Goal: Information Seeking & Learning: Compare options

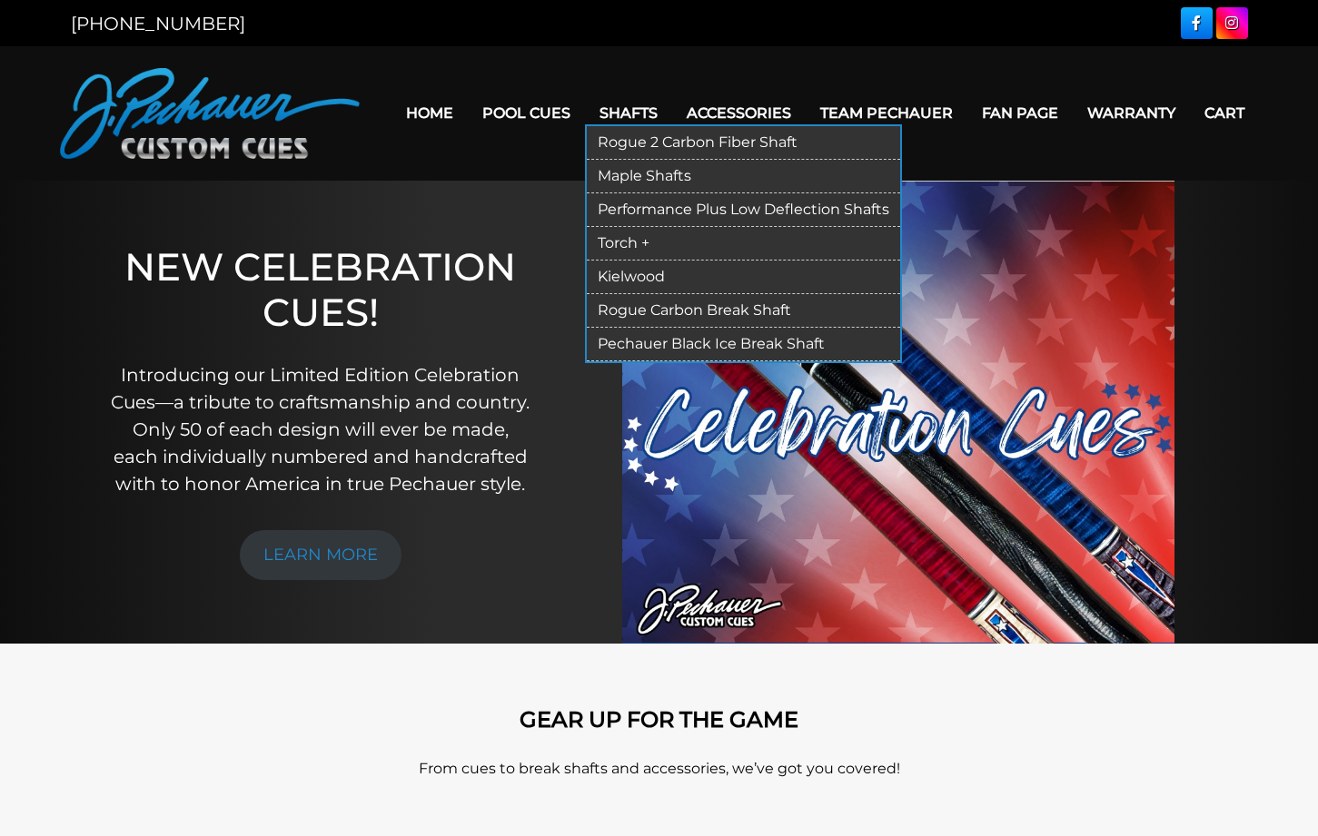
click at [597, 107] on link "Shafts" at bounding box center [628, 113] width 87 height 46
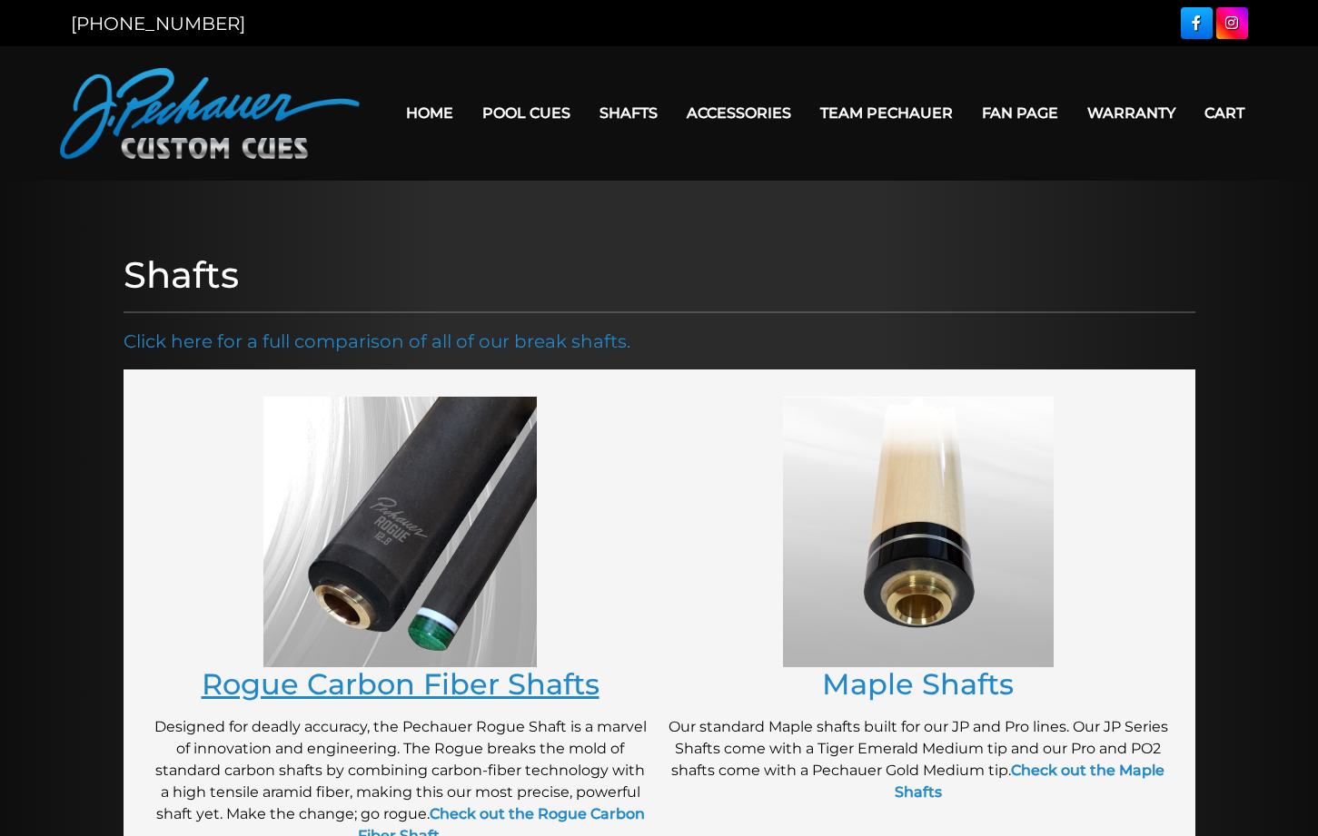
click at [331, 687] on link "Rogue Carbon Fiber Shafts" at bounding box center [401, 684] width 398 height 35
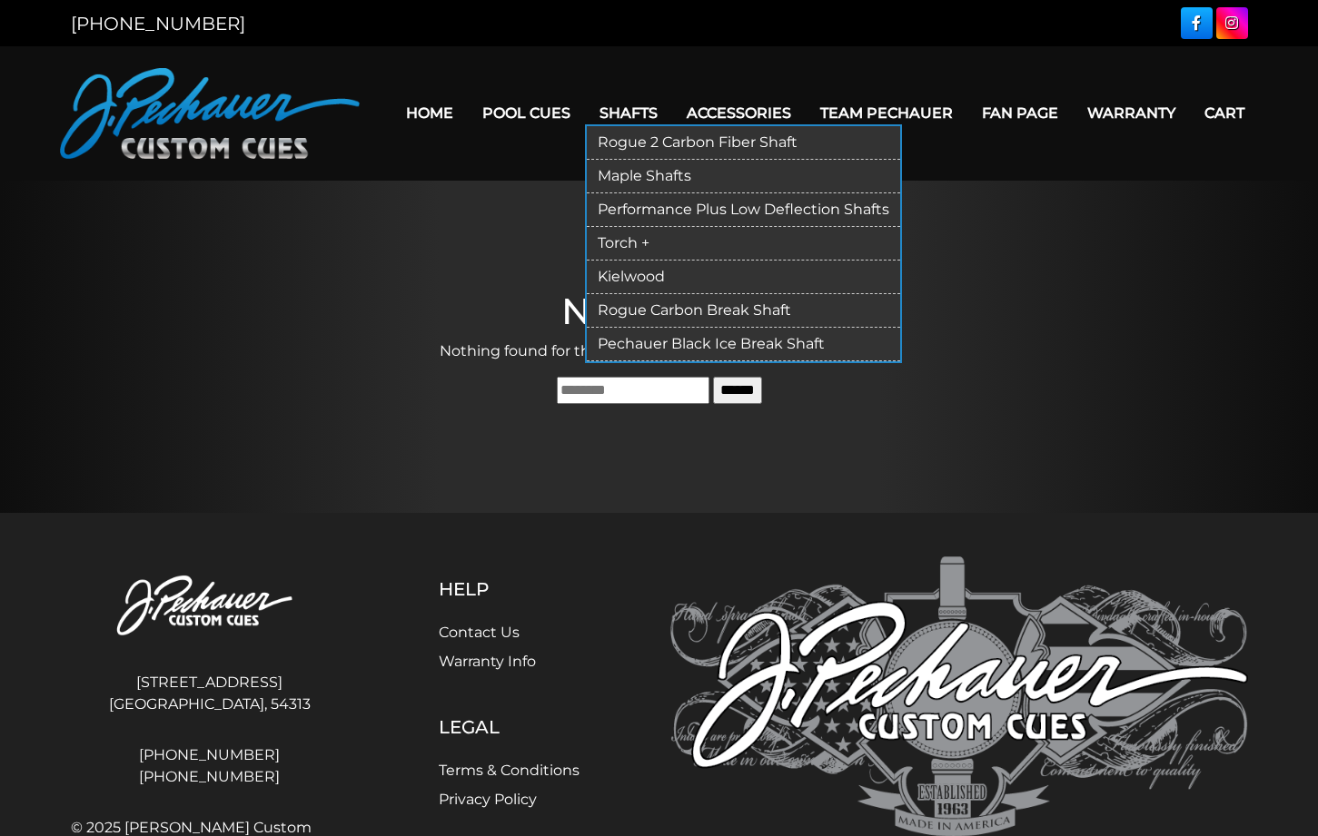
click at [604, 114] on link "Shafts" at bounding box center [628, 113] width 87 height 46
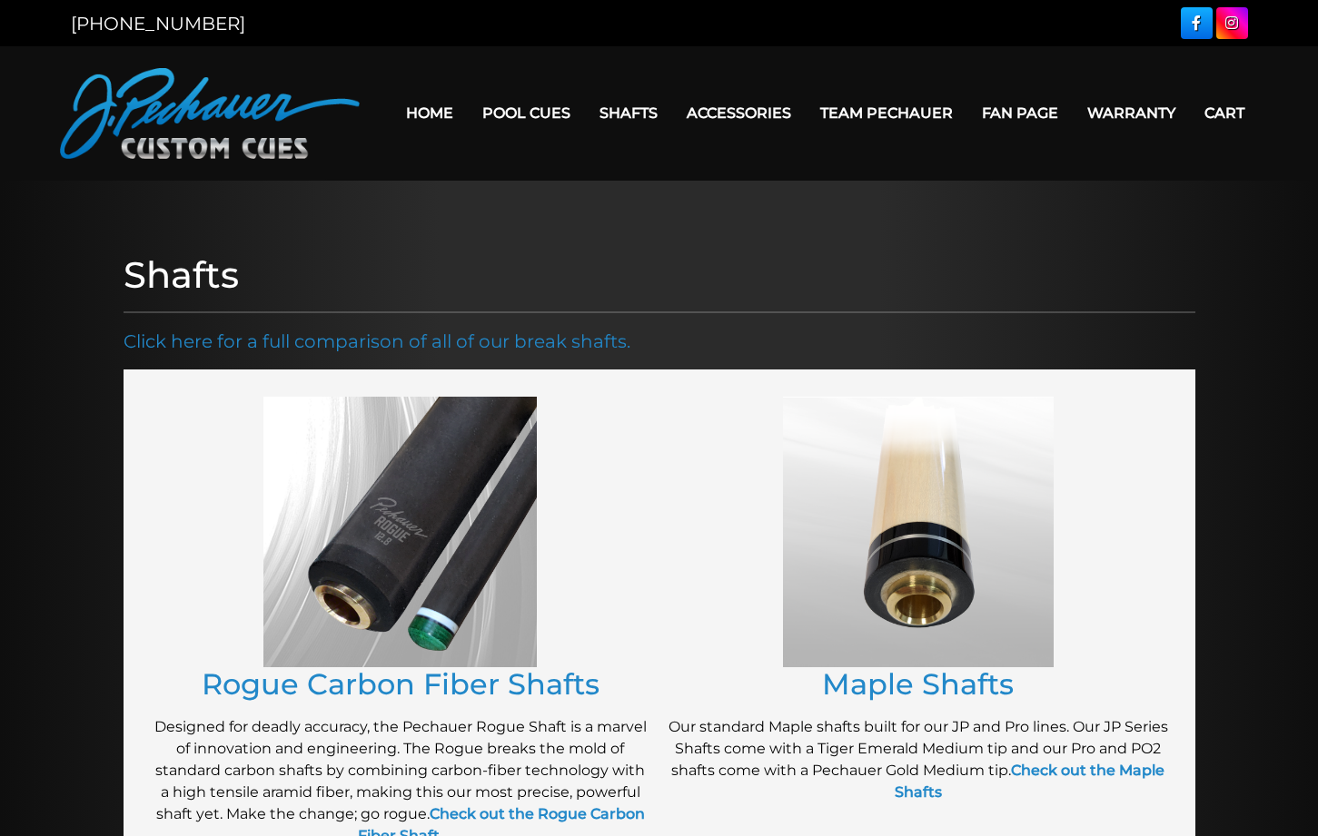
click at [363, 601] on img at bounding box center [399, 532] width 273 height 271
click at [345, 688] on link "Rogue Carbon Fiber Shafts" at bounding box center [401, 684] width 398 height 35
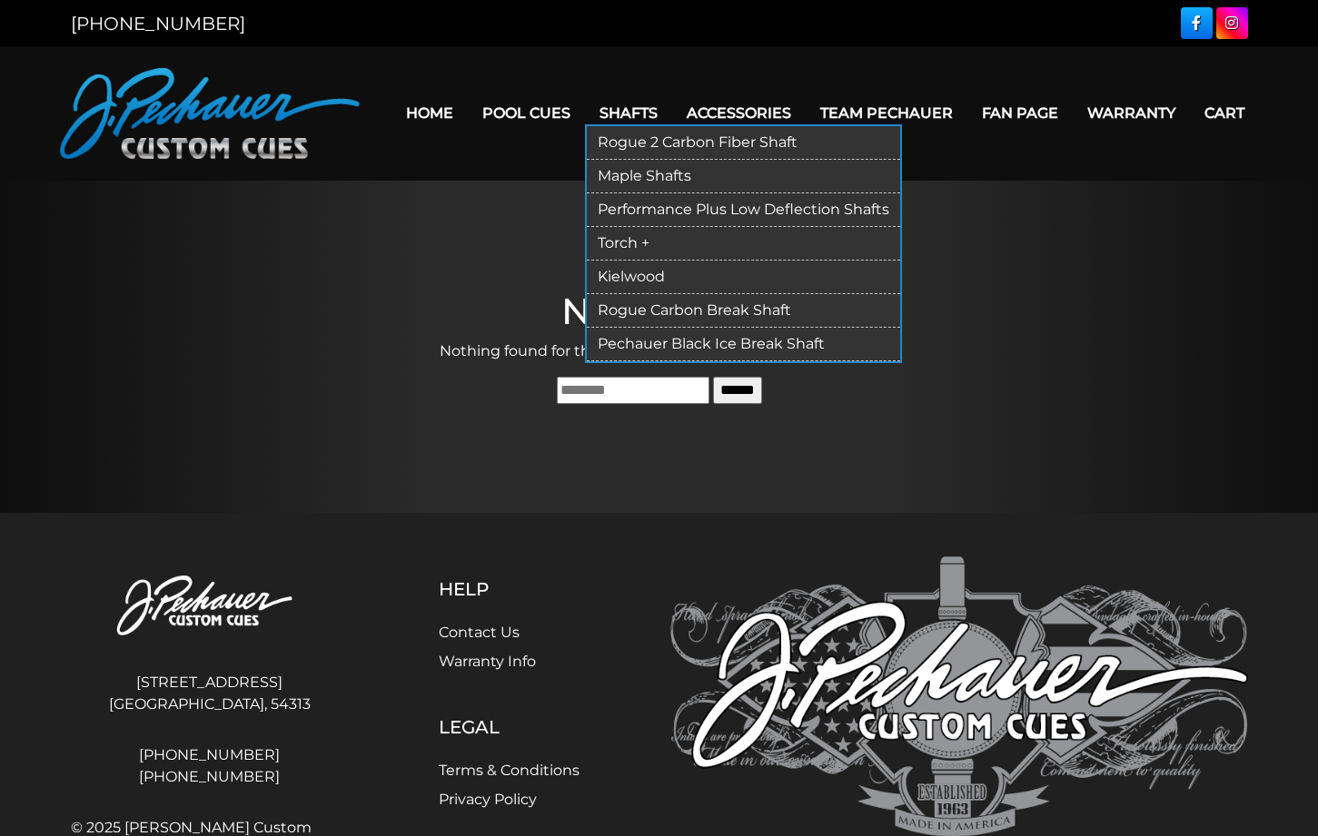
click at [611, 115] on link "Shafts" at bounding box center [628, 113] width 87 height 46
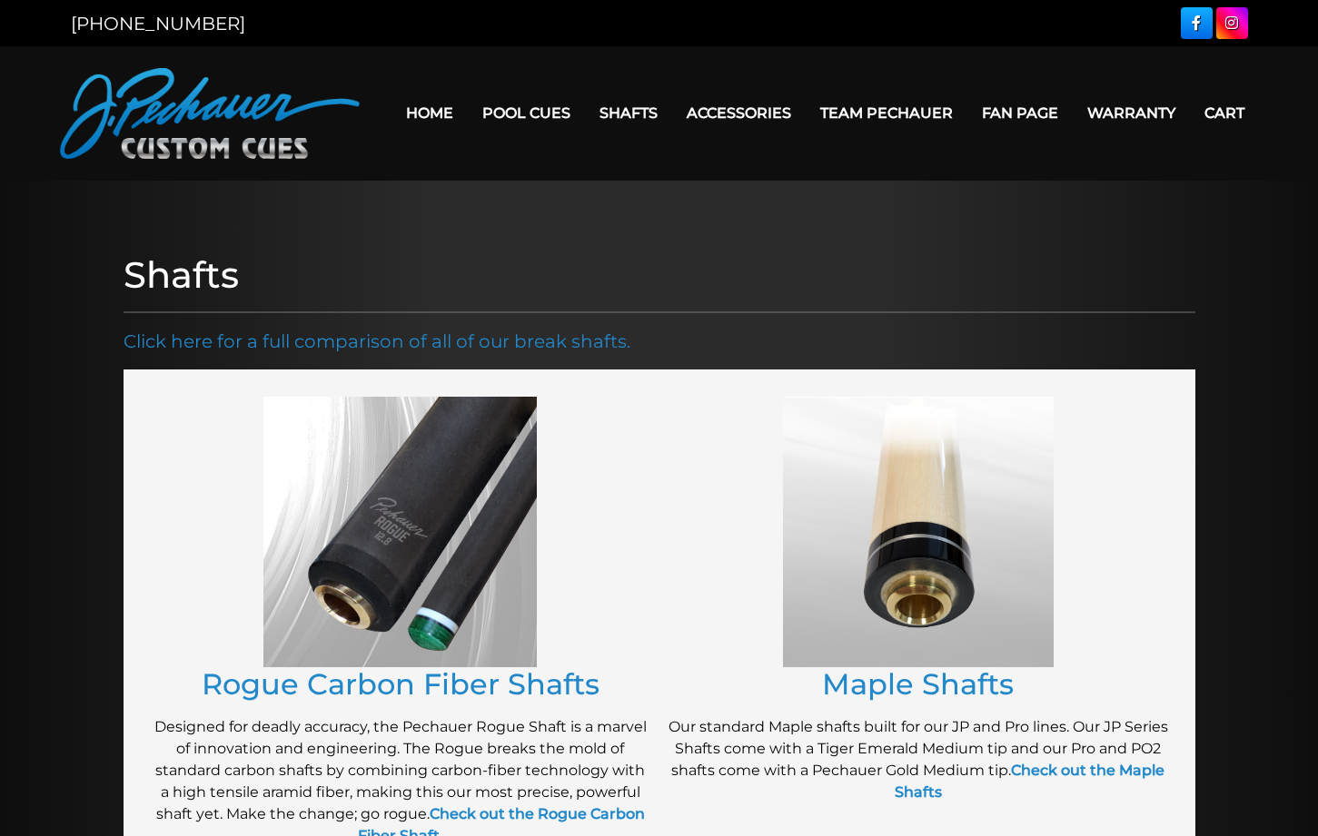
click at [873, 558] on img at bounding box center [918, 532] width 271 height 271
click at [875, 685] on link "Maple Shafts" at bounding box center [918, 684] width 192 height 35
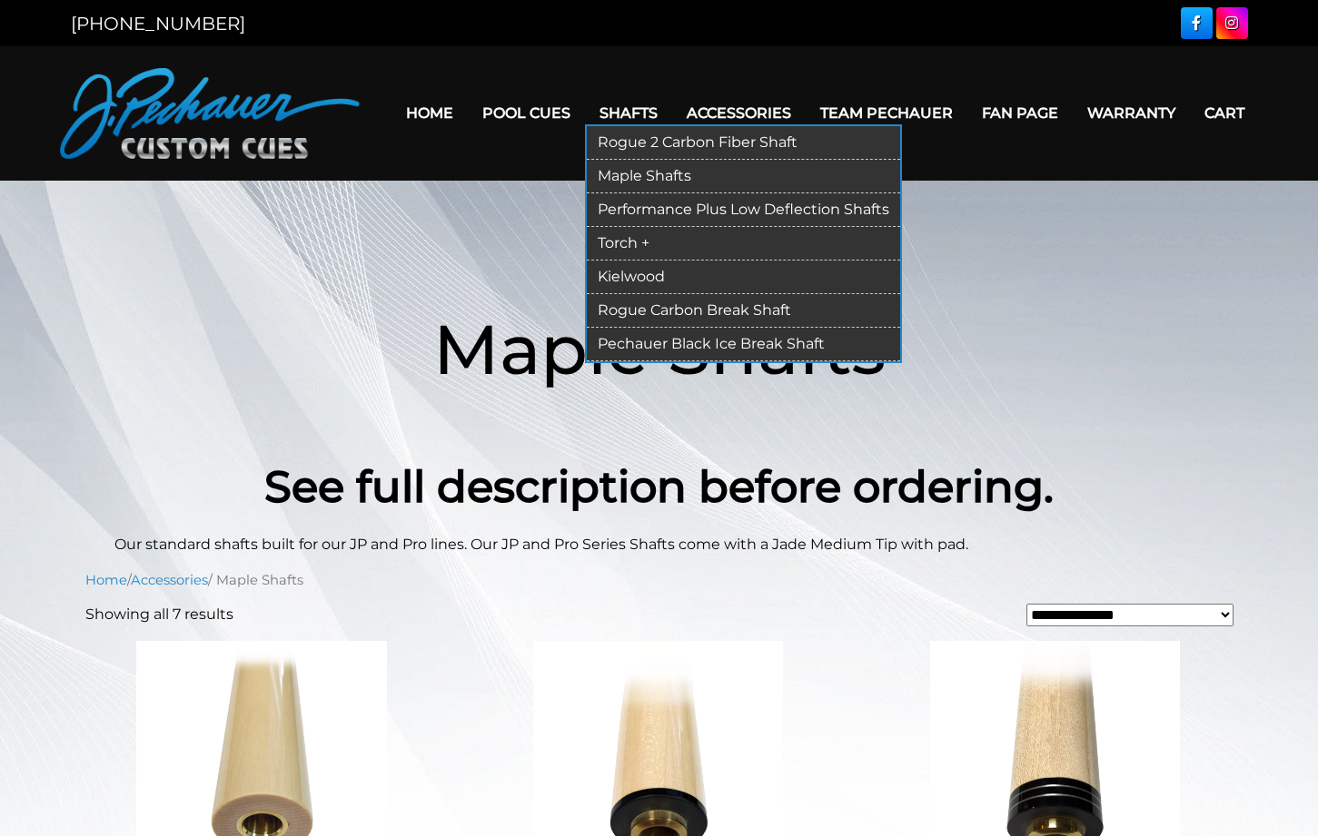
click at [601, 147] on link "Rogue 2 Carbon Fiber Shaft" at bounding box center [743, 143] width 313 height 34
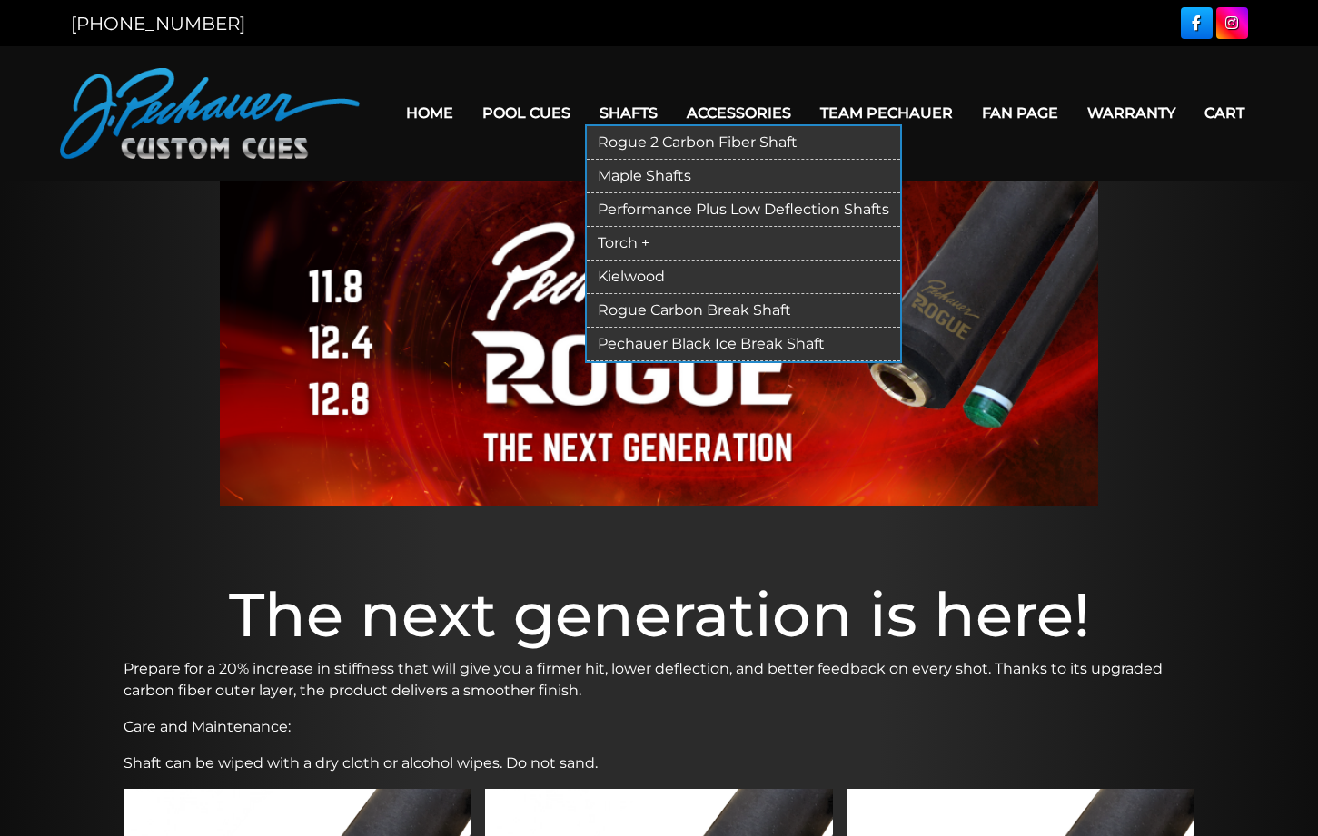
click at [598, 110] on link "Shafts" at bounding box center [628, 113] width 87 height 46
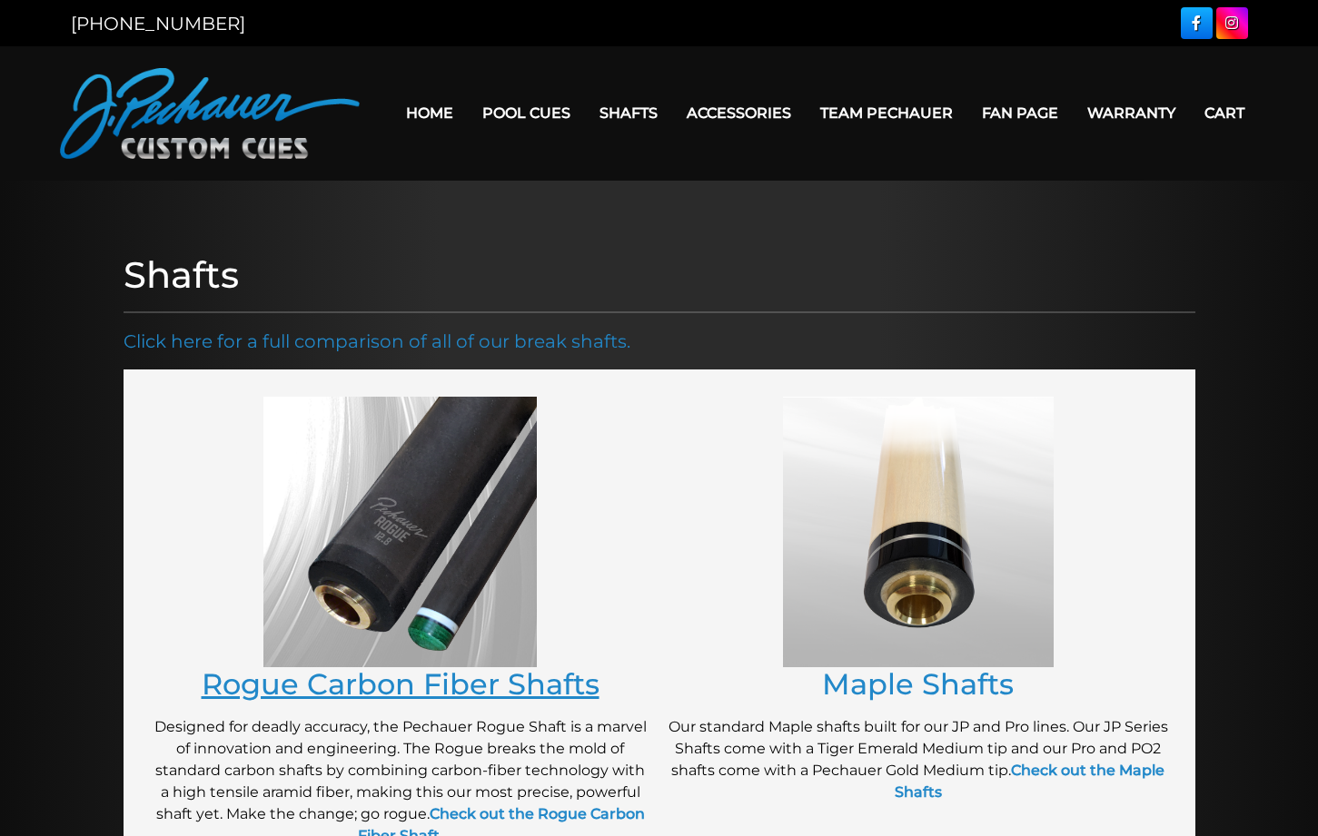
click at [314, 690] on link "Rogue Carbon Fiber Shafts" at bounding box center [401, 684] width 398 height 35
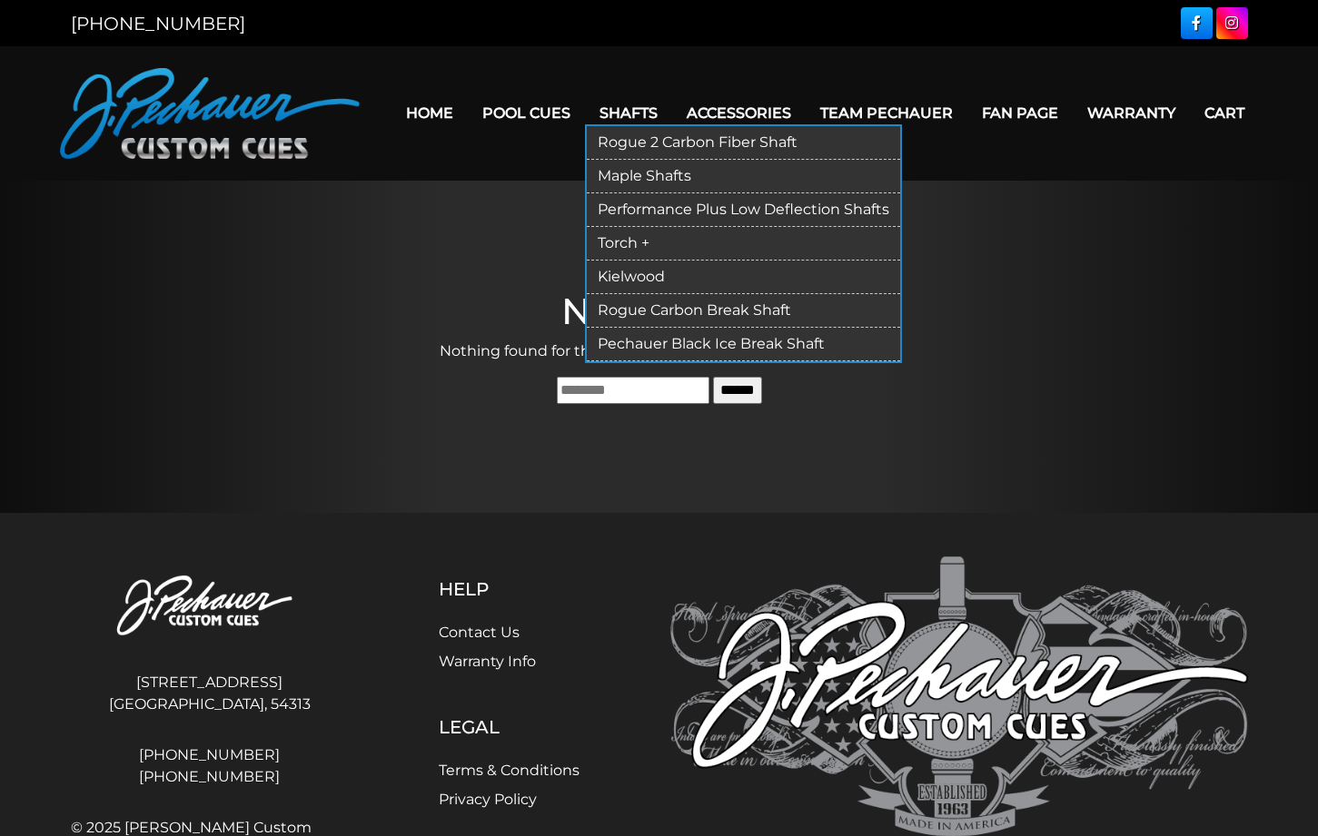
click at [599, 111] on link "Shafts" at bounding box center [628, 113] width 87 height 46
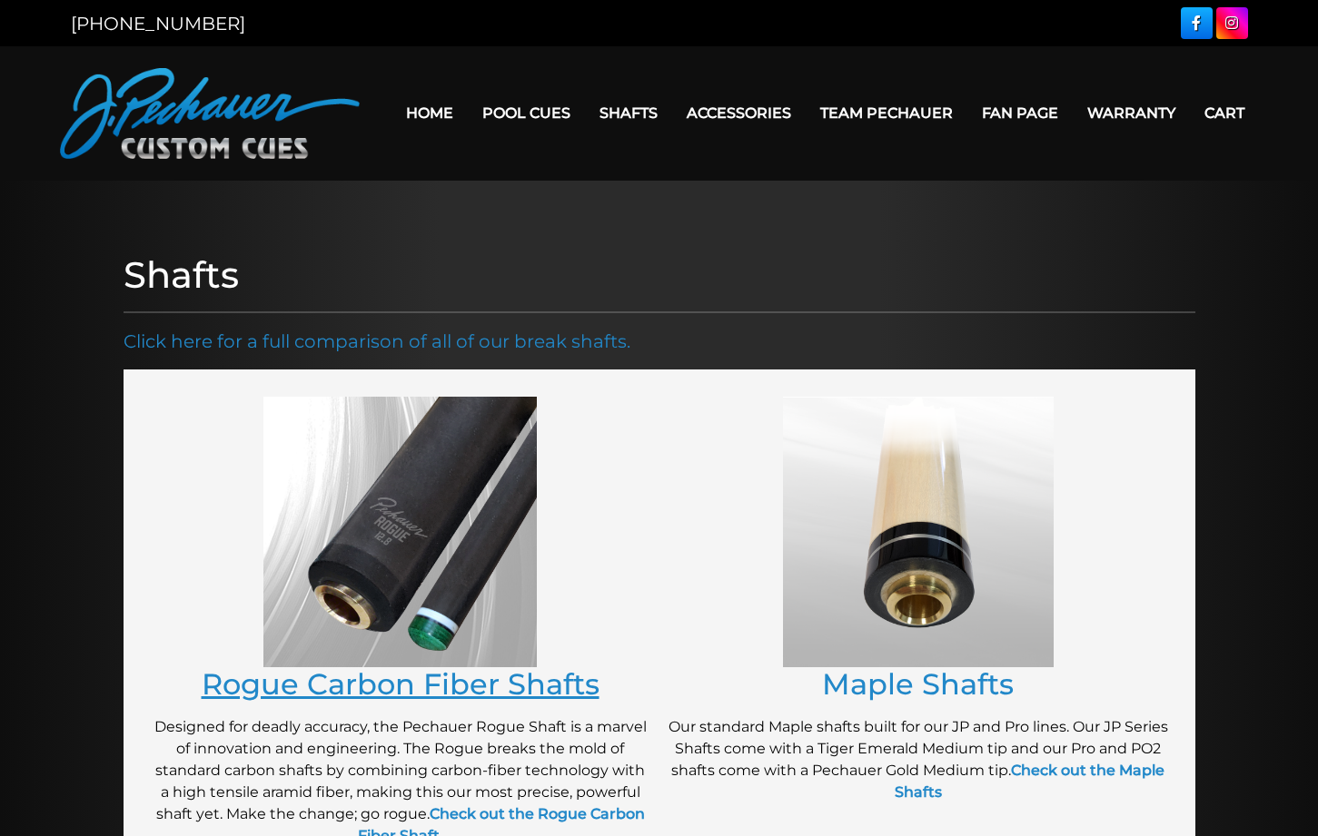
click at [344, 693] on link "Rogue Carbon Fiber Shafts" at bounding box center [401, 684] width 398 height 35
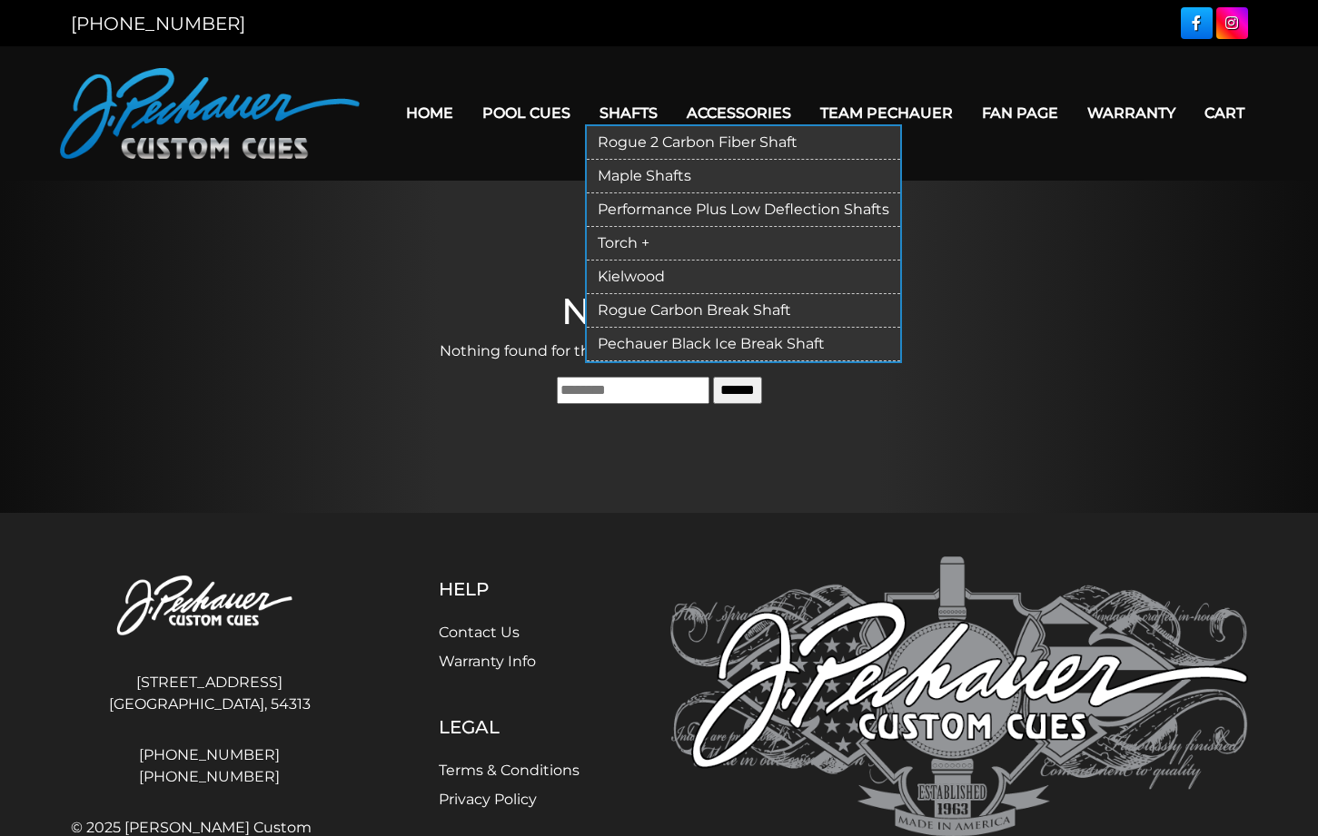
click at [606, 139] on link "Rogue 2 Carbon Fiber Shaft" at bounding box center [743, 143] width 313 height 34
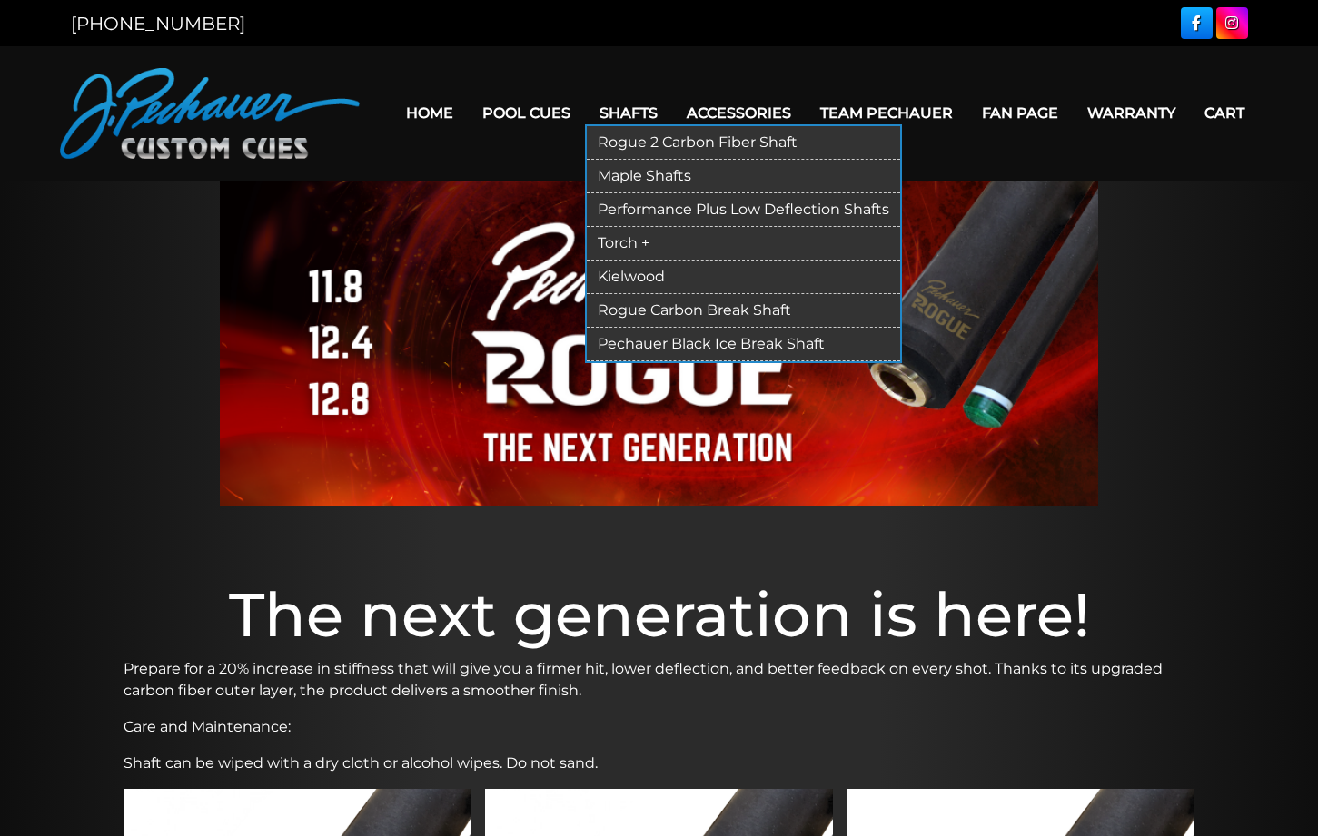
click at [609, 111] on link "Shafts" at bounding box center [628, 113] width 87 height 46
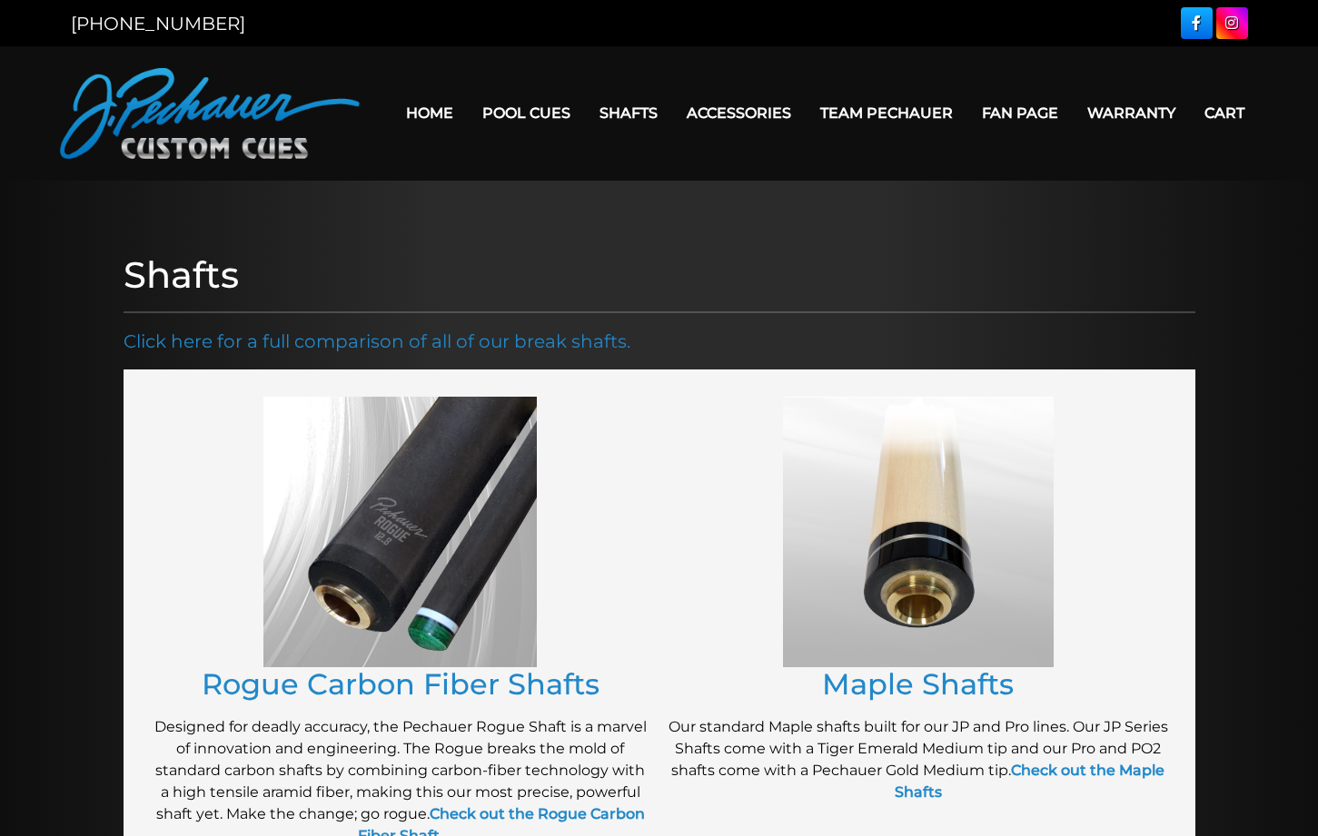
drag, startPoint x: 663, startPoint y: 528, endPoint x: 688, endPoint y: 612, distance: 88.2
click at [663, 533] on div "Maple Shafts Our standard Maple shafts built for our JP and Pro lines. Our JP S…" at bounding box center [918, 629] width 518 height 483
click at [875, 687] on link "Maple Shafts" at bounding box center [918, 684] width 192 height 35
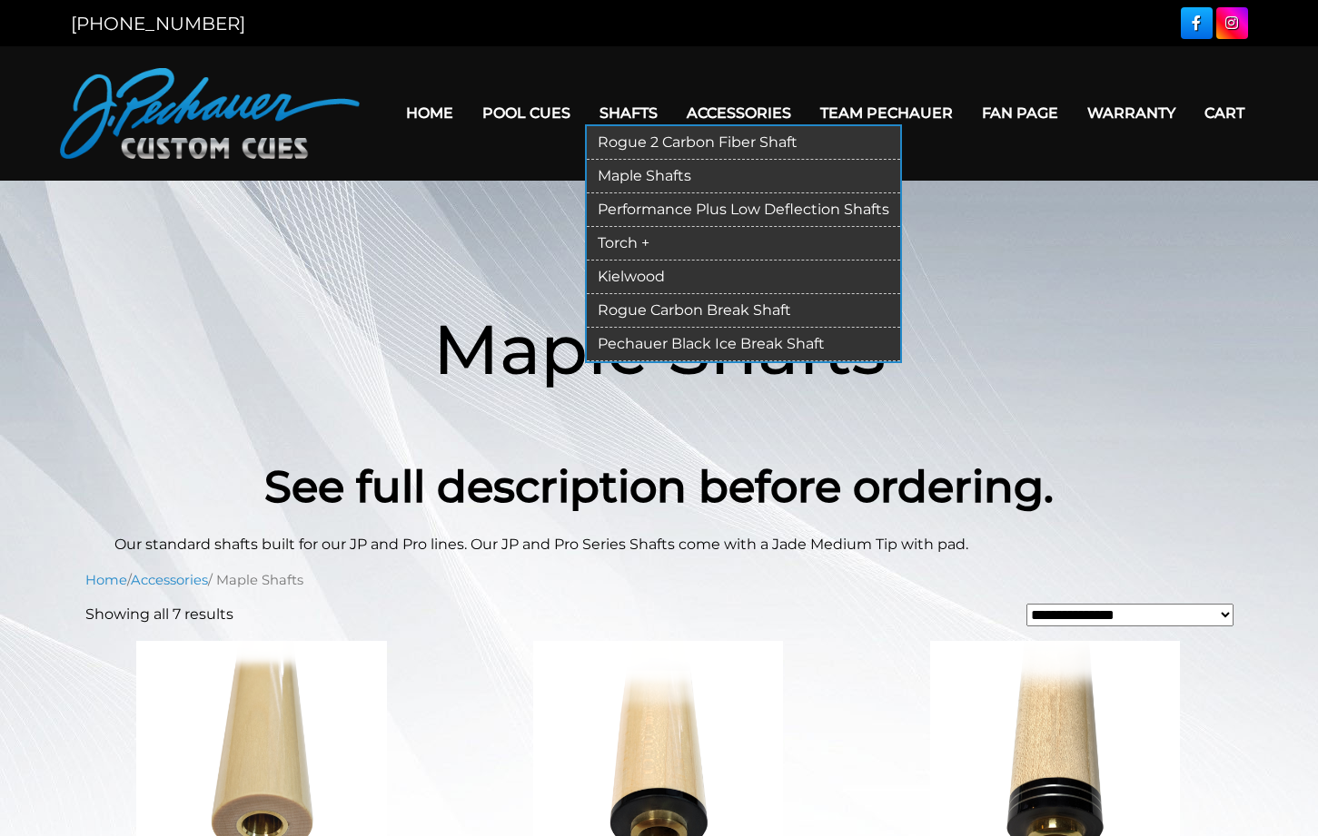
click at [602, 112] on link "Shafts" at bounding box center [628, 113] width 87 height 46
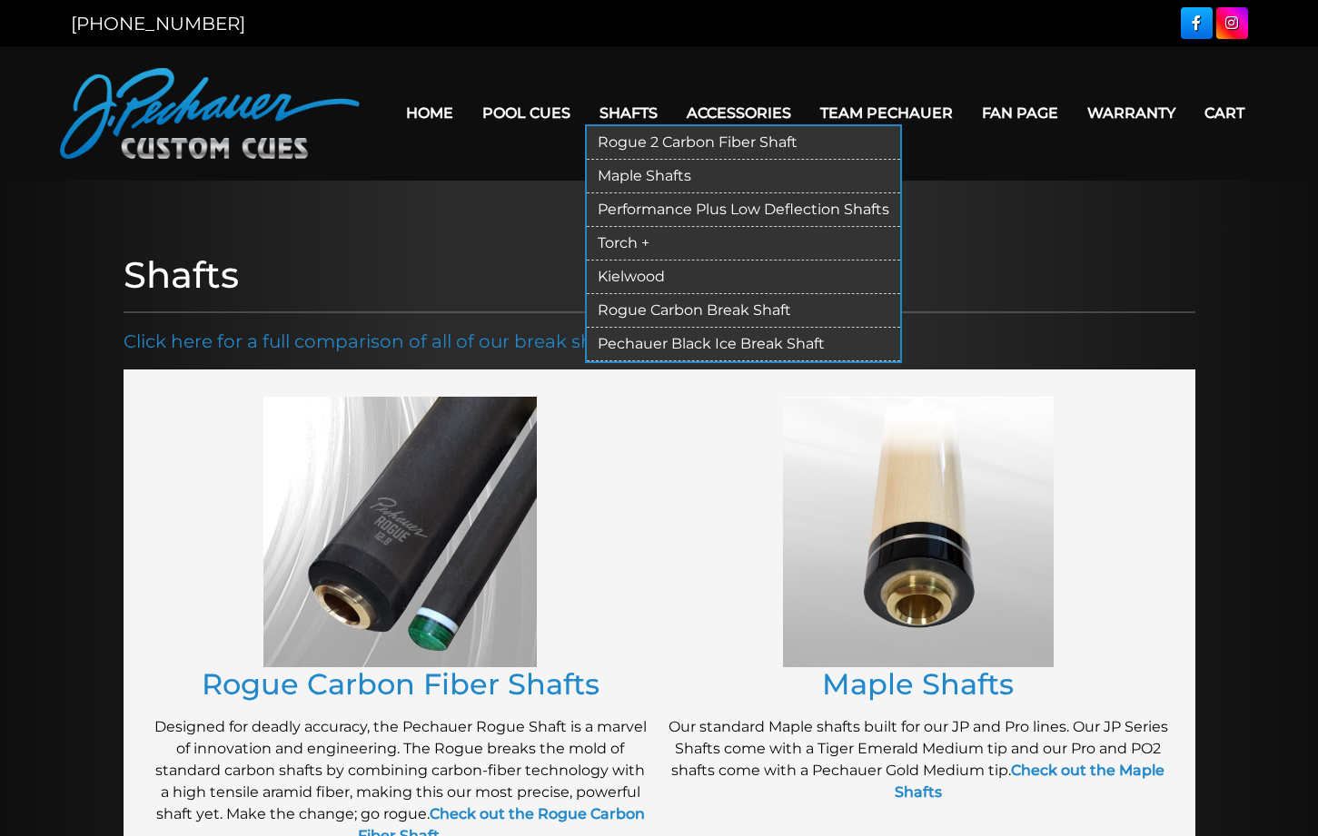
click at [595, 113] on link "Shafts" at bounding box center [628, 113] width 87 height 46
click at [604, 139] on link "Rogue 2 Carbon Fiber Shaft" at bounding box center [743, 143] width 313 height 34
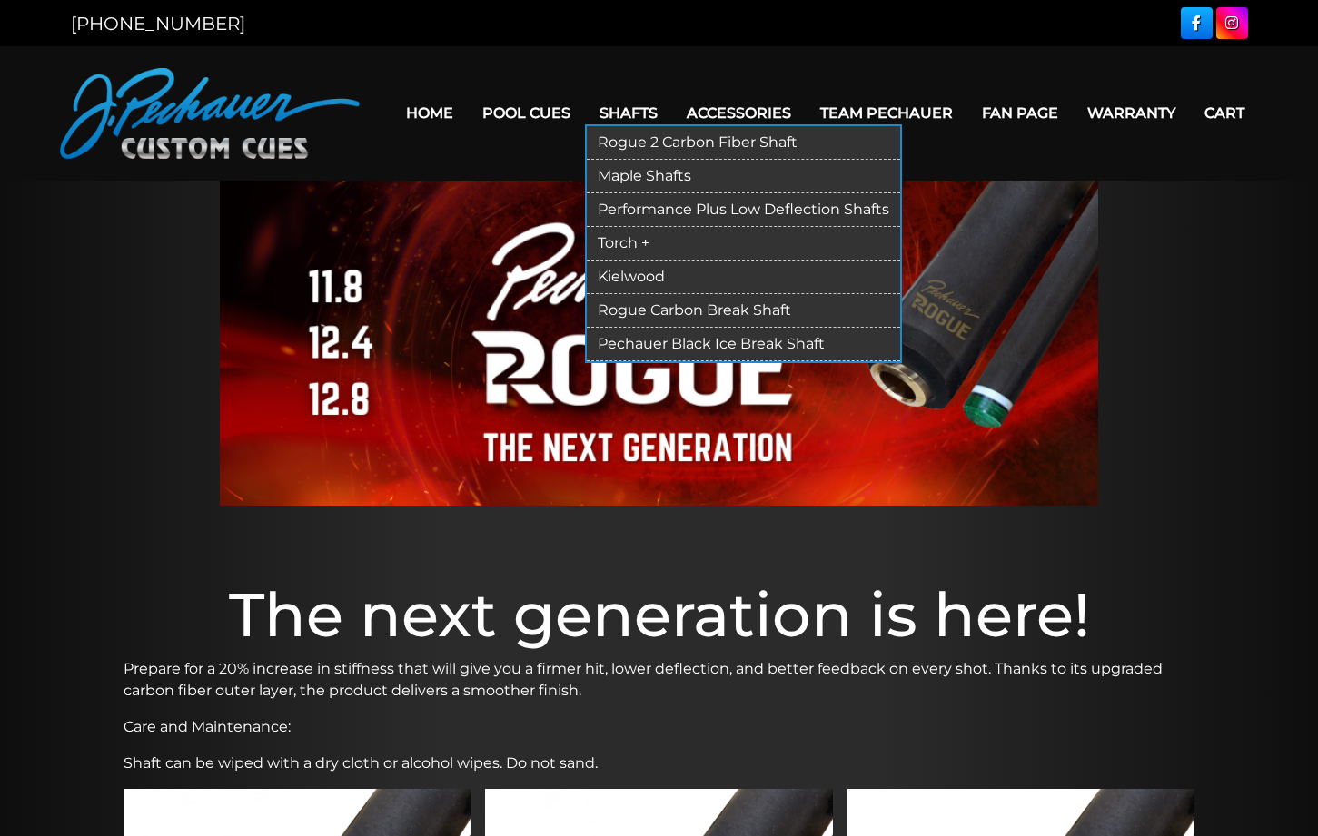
click at [598, 206] on link "Performance Plus Low Deflection Shafts" at bounding box center [743, 210] width 313 height 34
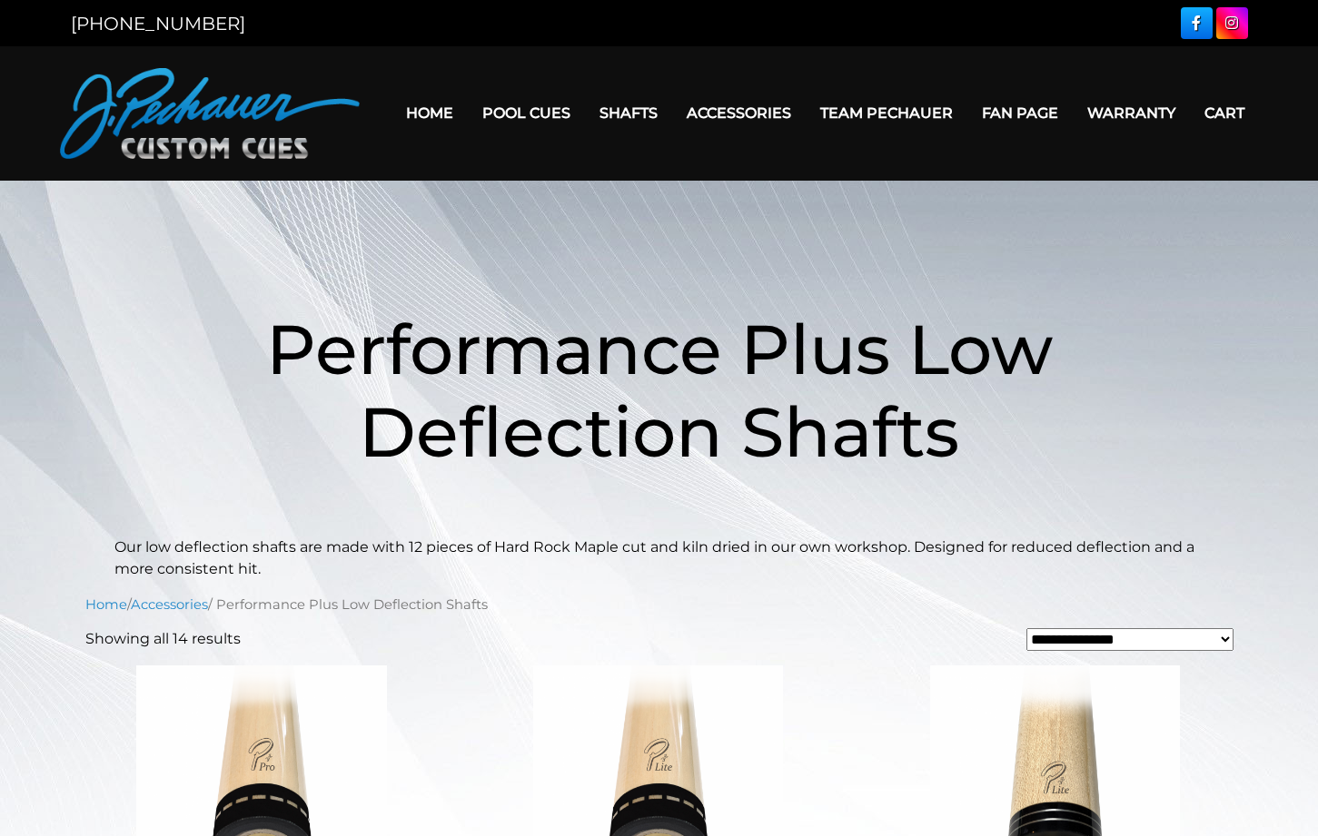
click at [151, 304] on h1 "Performance Plus Low Deflection Shafts" at bounding box center [659, 390] width 1090 height 292
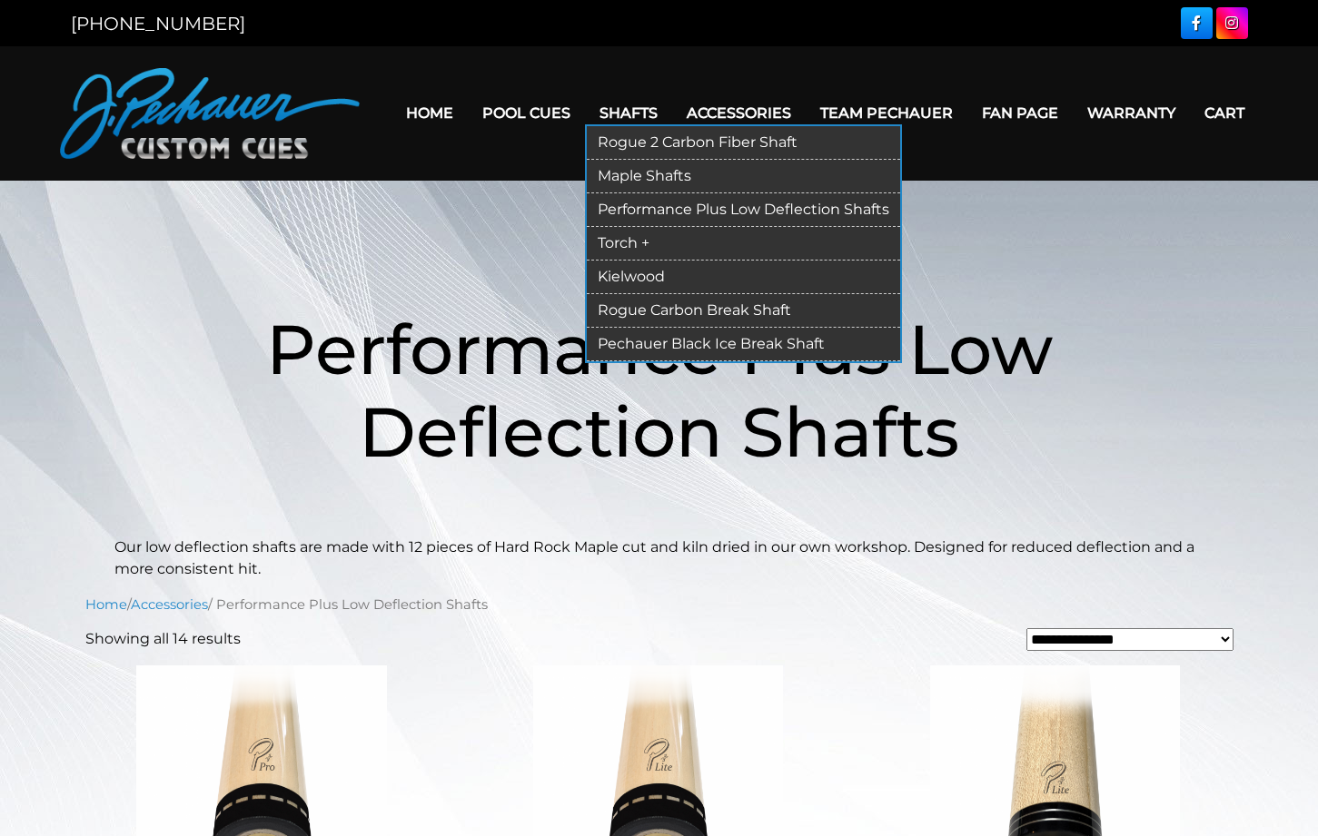
click at [615, 246] on link "Torch +" at bounding box center [743, 244] width 313 height 34
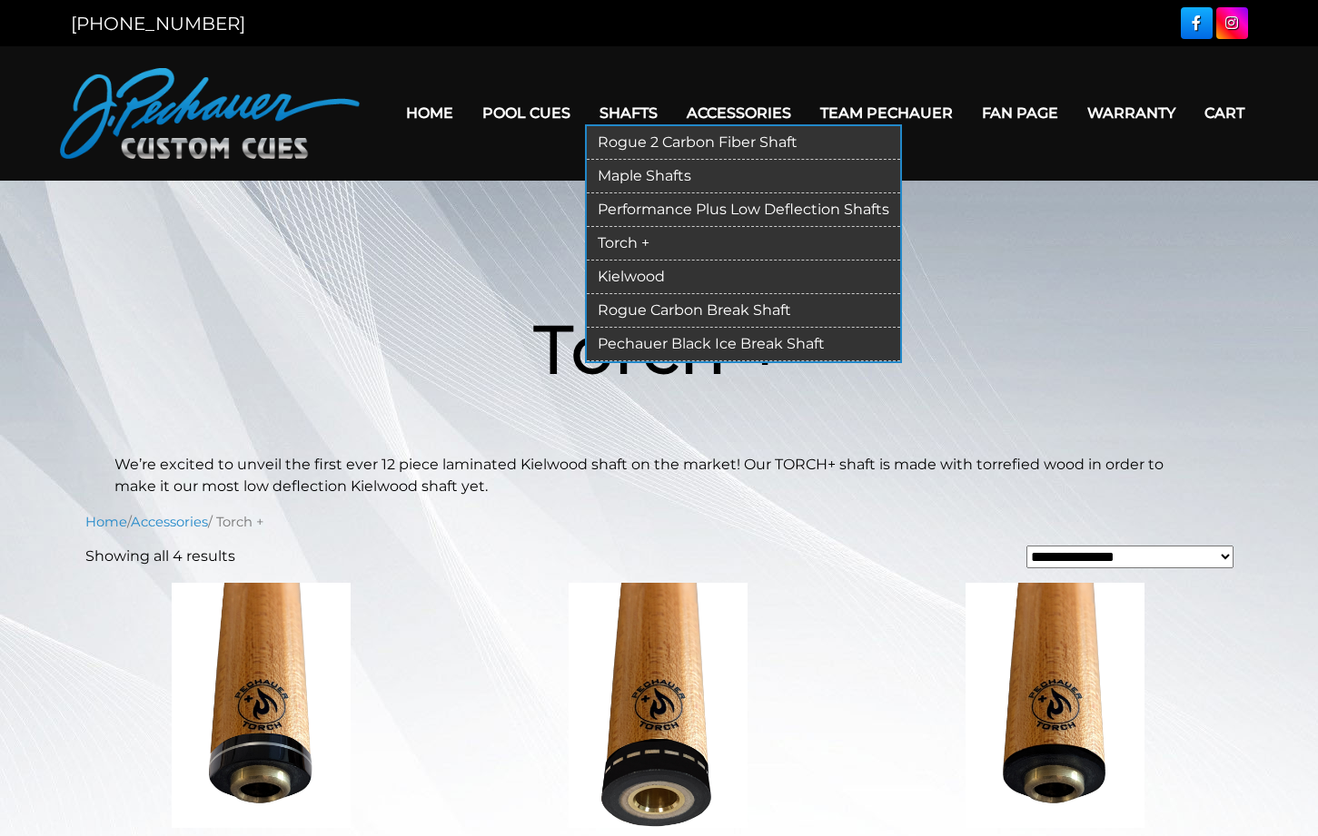
click at [611, 281] on link "Kielwood" at bounding box center [743, 278] width 313 height 34
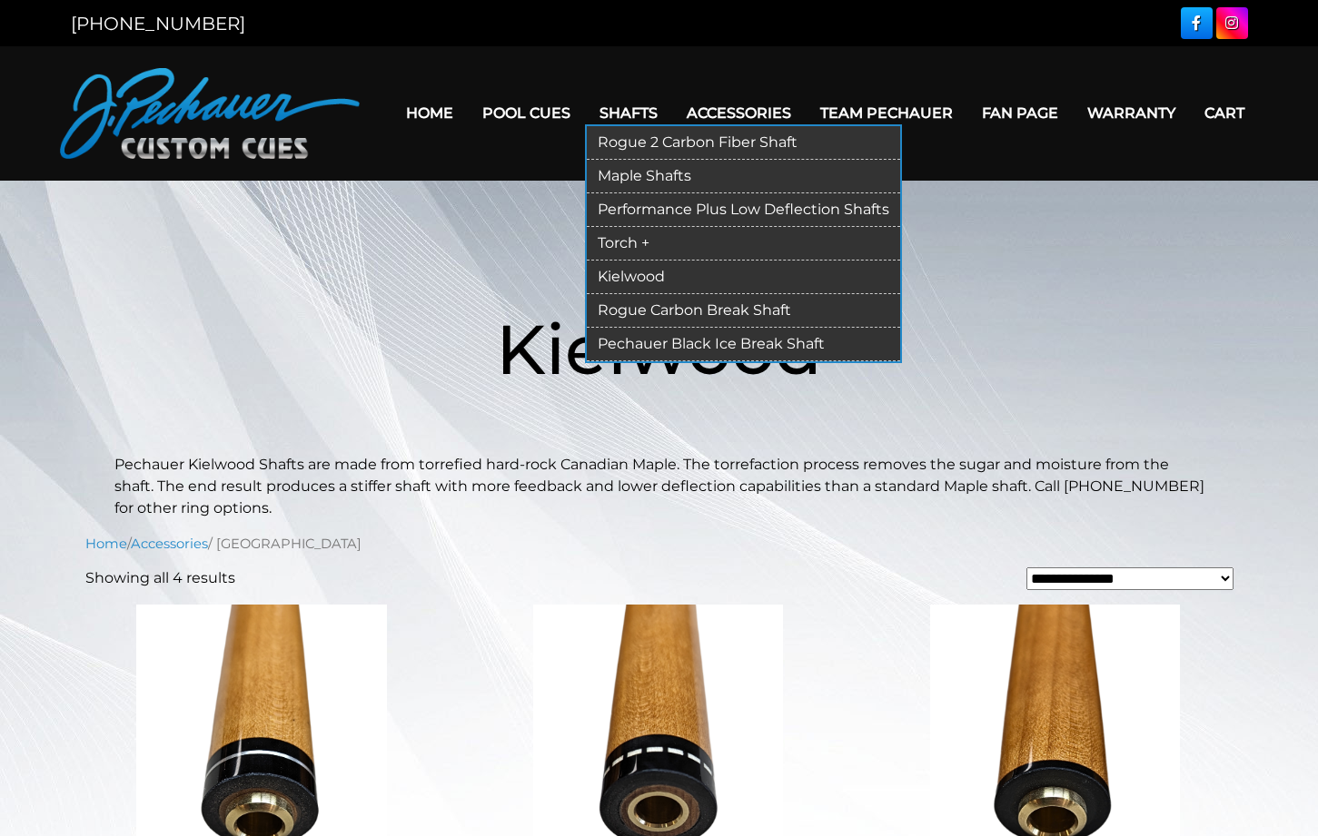
click at [608, 183] on link "Maple Shafts" at bounding box center [743, 177] width 313 height 34
